Goal: Task Accomplishment & Management: Manage account settings

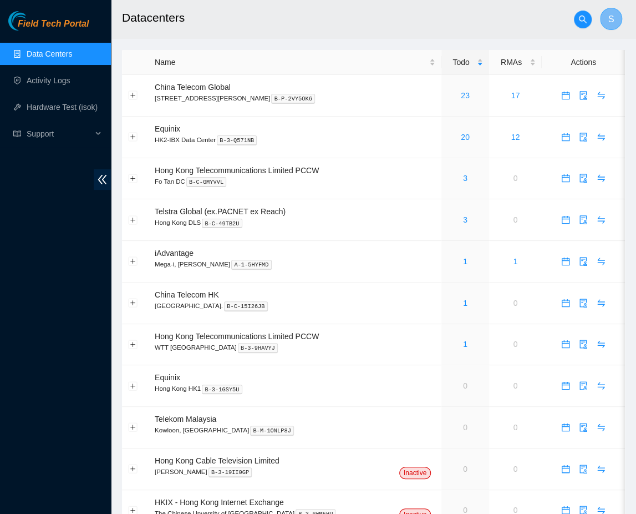
click at [615, 21] on button "S" at bounding box center [611, 19] width 22 height 22
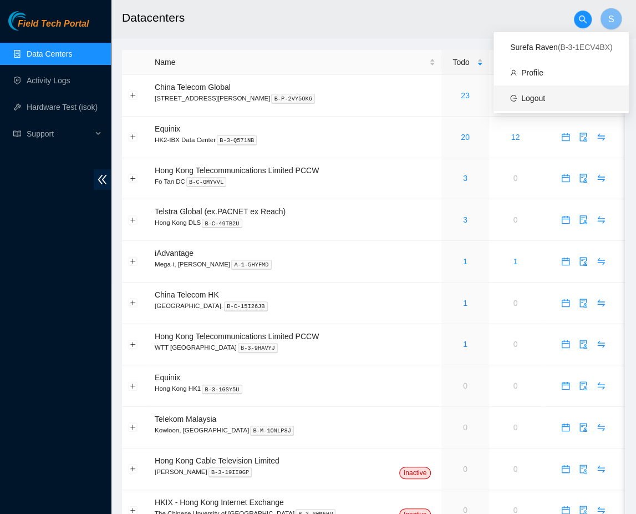
click at [545, 94] on link "Logout" at bounding box center [534, 98] width 24 height 9
